Goal: Information Seeking & Learning: Check status

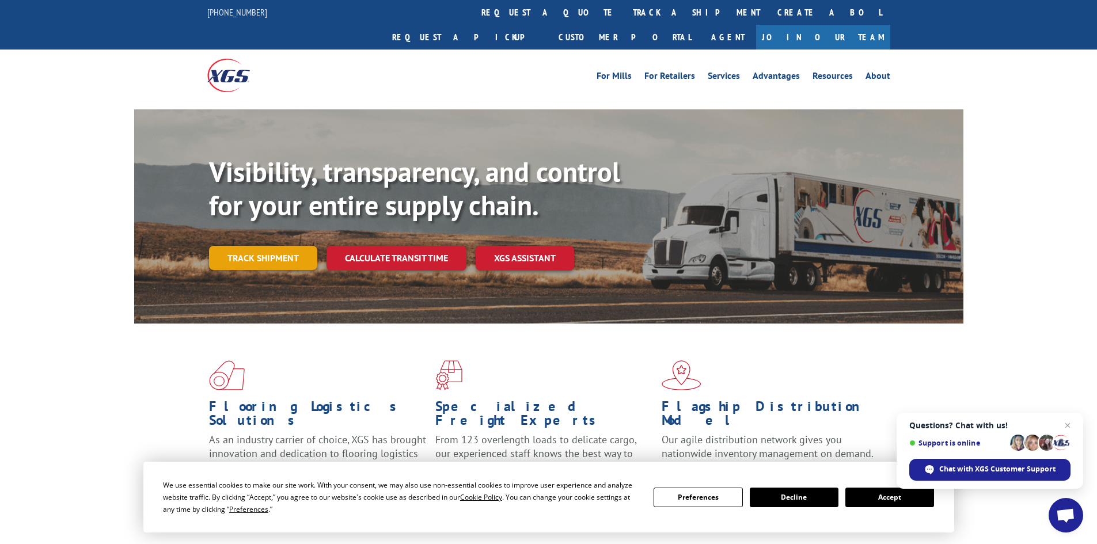
click at [257, 246] on link "Track shipment" at bounding box center [263, 258] width 108 height 24
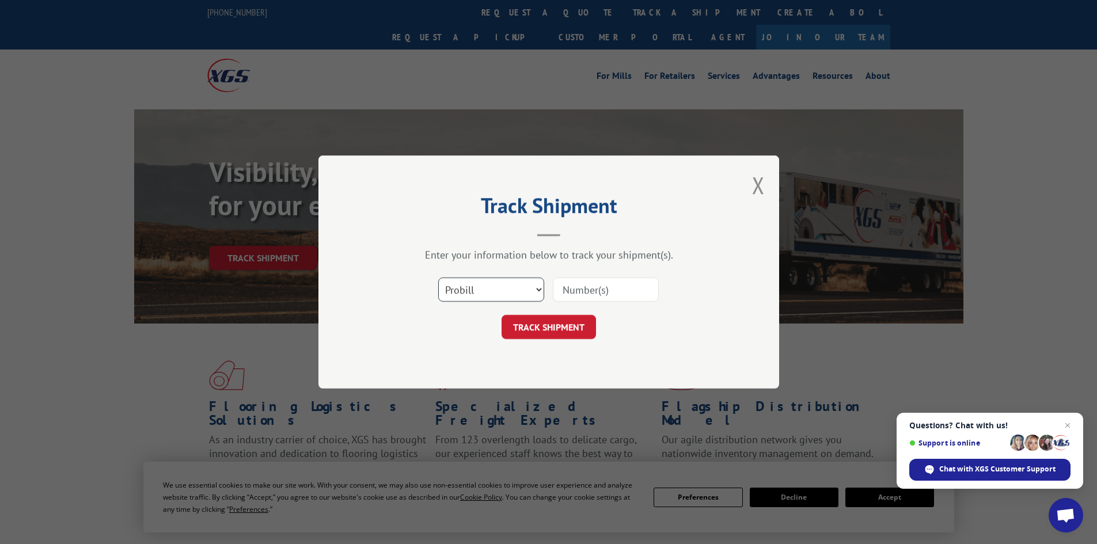
click at [533, 290] on select "Select category... Probill BOL PO" at bounding box center [491, 289] width 106 height 24
select select "po"
click at [438, 277] on select "Select category... Probill BOL PO" at bounding box center [491, 289] width 106 height 24
click at [584, 286] on input at bounding box center [606, 289] width 106 height 24
paste input "19545626"
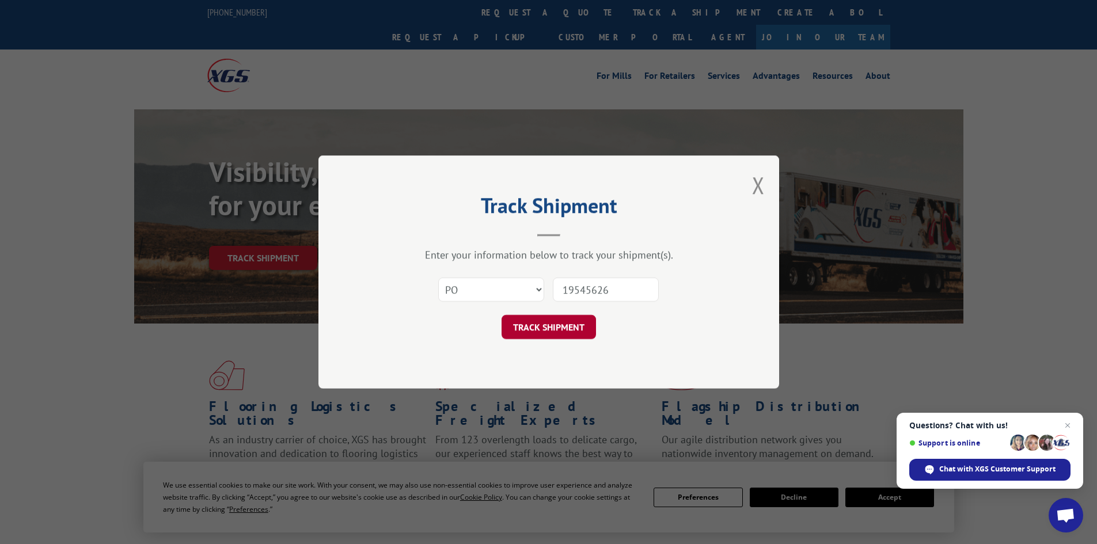
type input "19545626"
click at [566, 327] on button "TRACK SHIPMENT" at bounding box center [548, 327] width 94 height 24
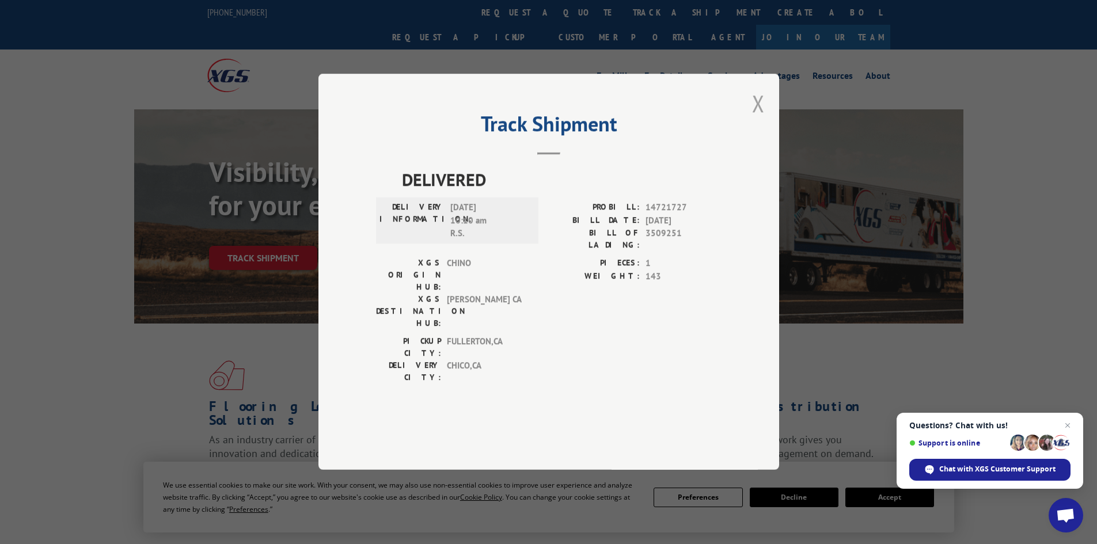
click at [756, 119] on button "Close modal" at bounding box center [758, 103] width 13 height 31
